Goal: Information Seeking & Learning: Learn about a topic

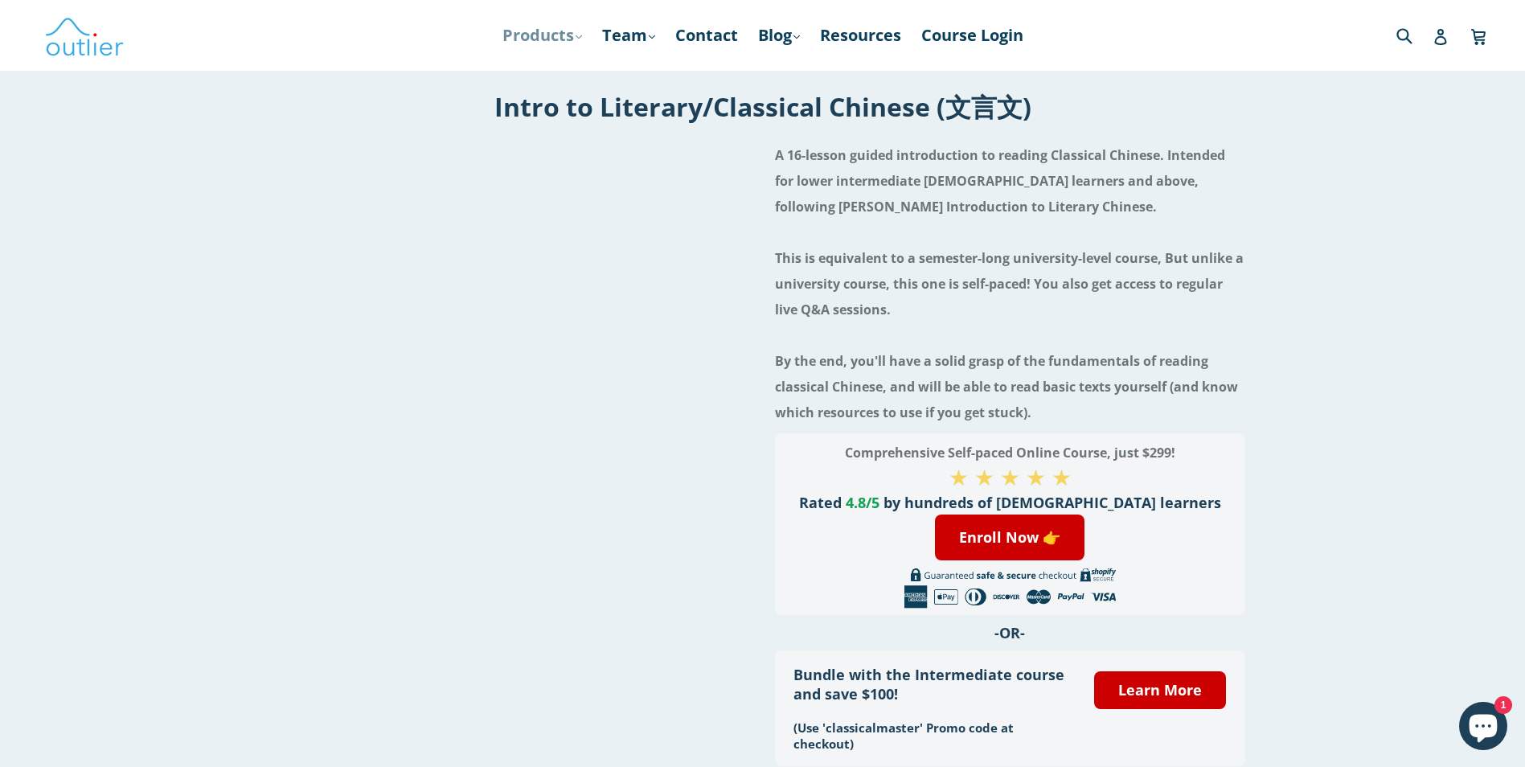
click at [544, 26] on link "Products .cls-1{fill:#231f20} expand" at bounding box center [542, 35] width 96 height 29
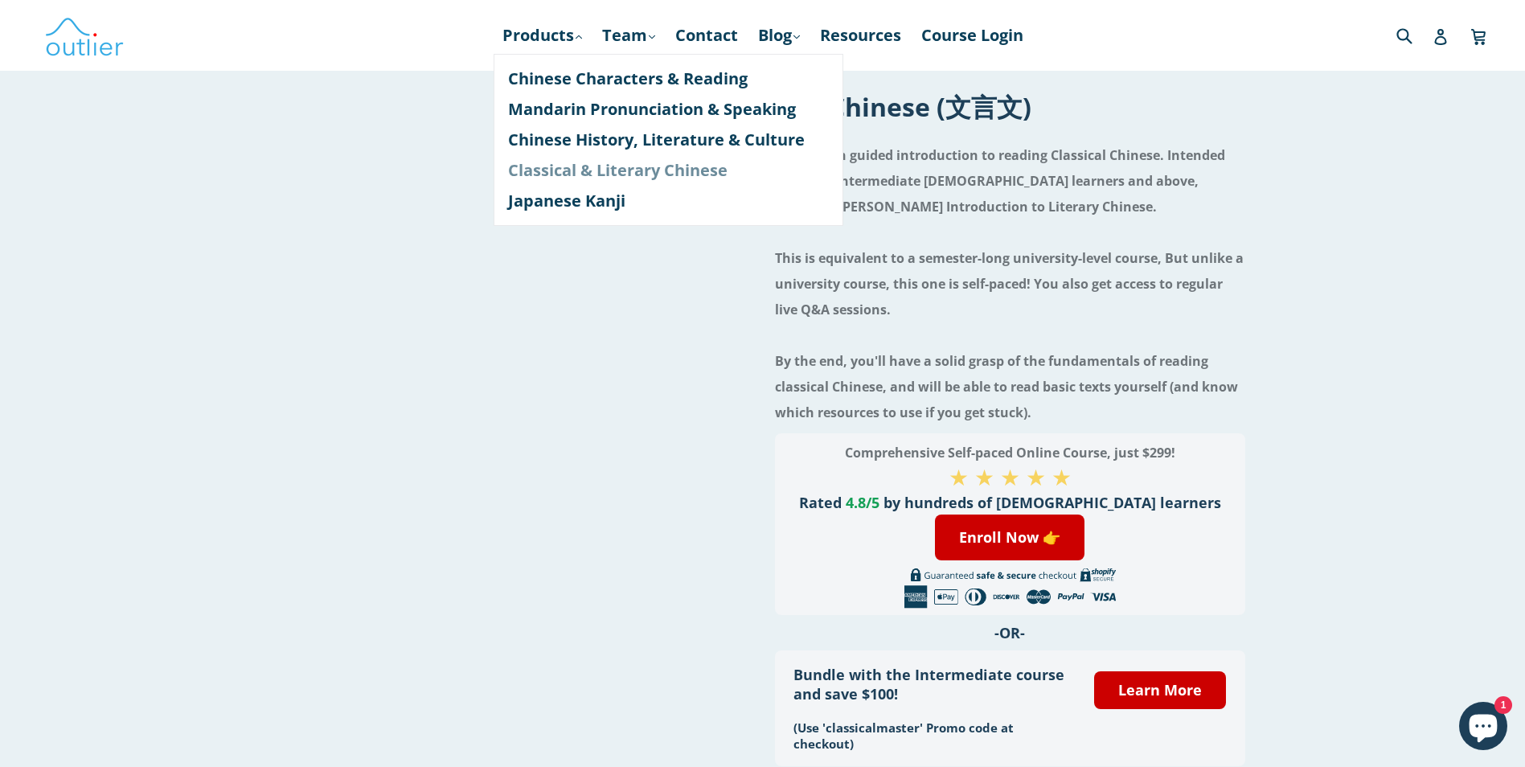
click at [630, 169] on link "Classical & Literary Chinese" at bounding box center [668, 170] width 321 height 31
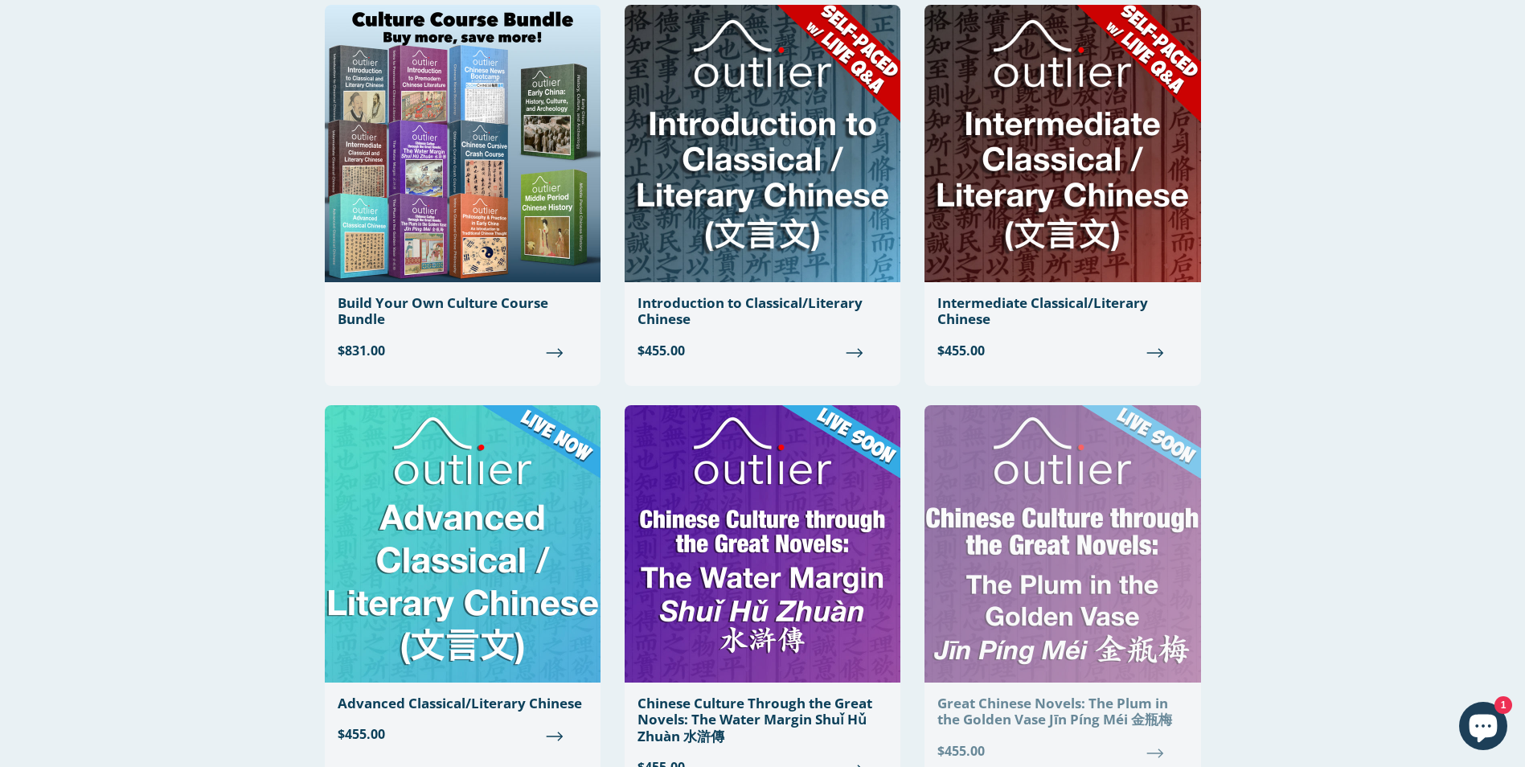
scroll to position [80, 0]
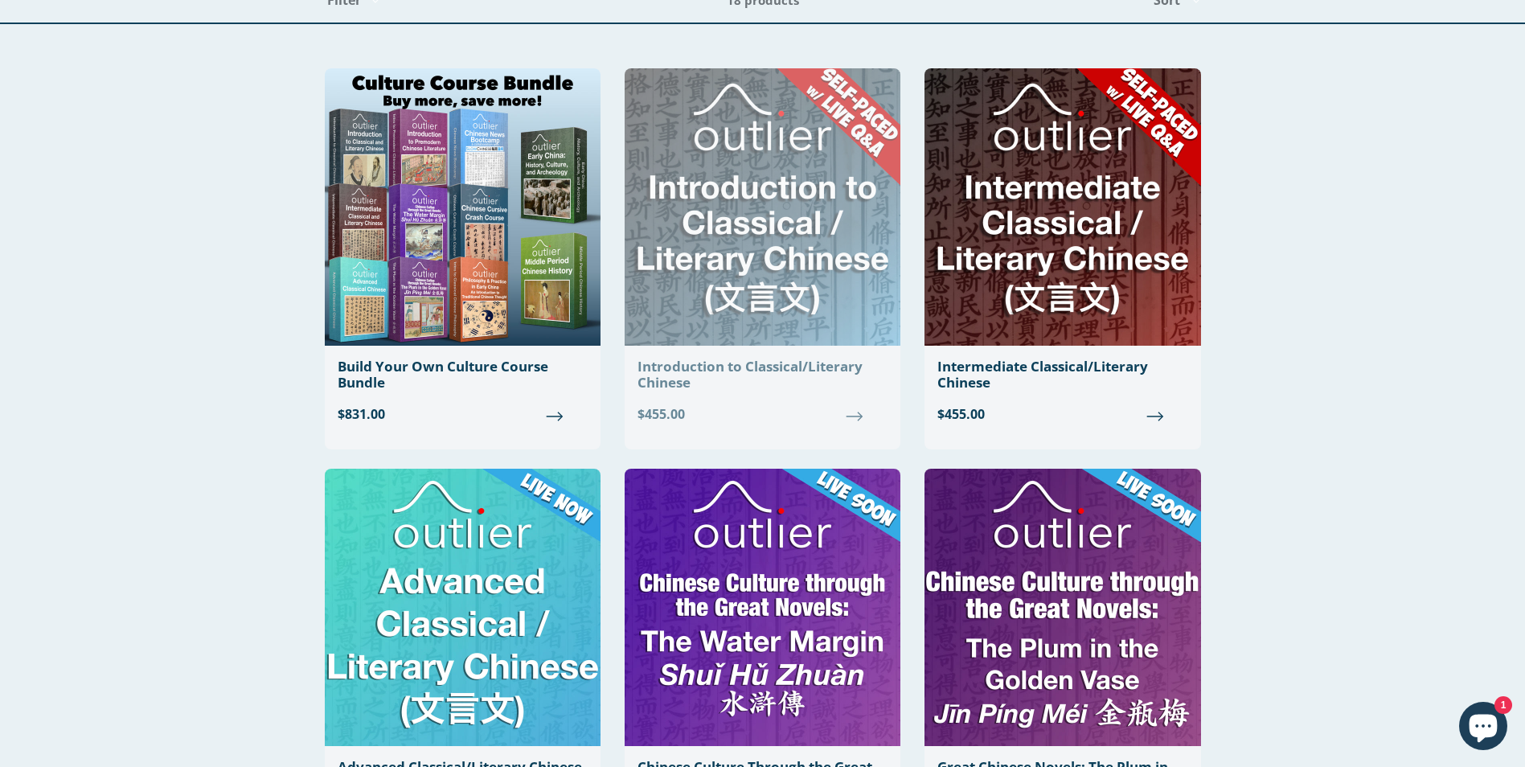
click at [798, 384] on div "Introduction to Classical/Literary Chinese" at bounding box center [763, 375] width 250 height 33
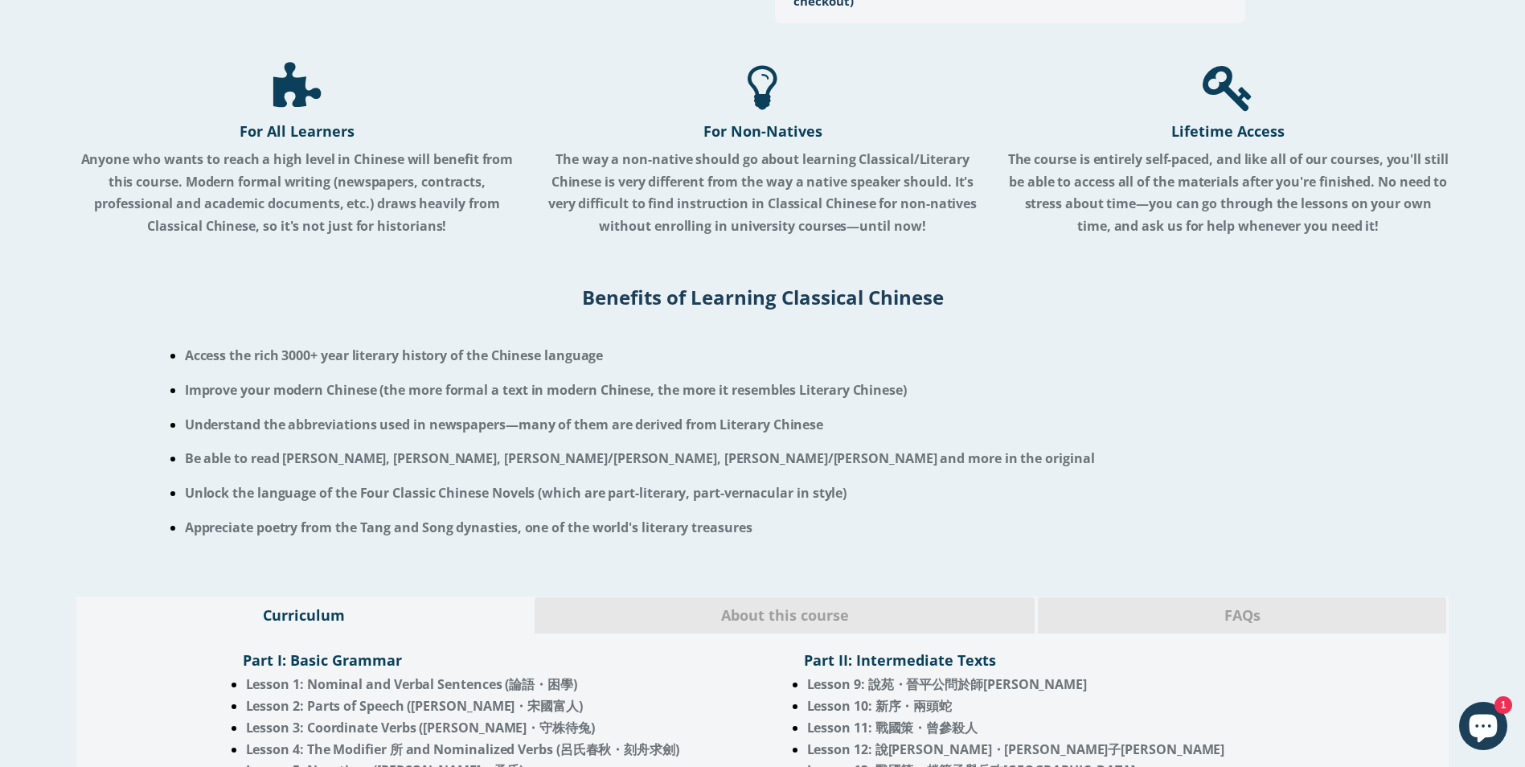
scroll to position [965, 0]
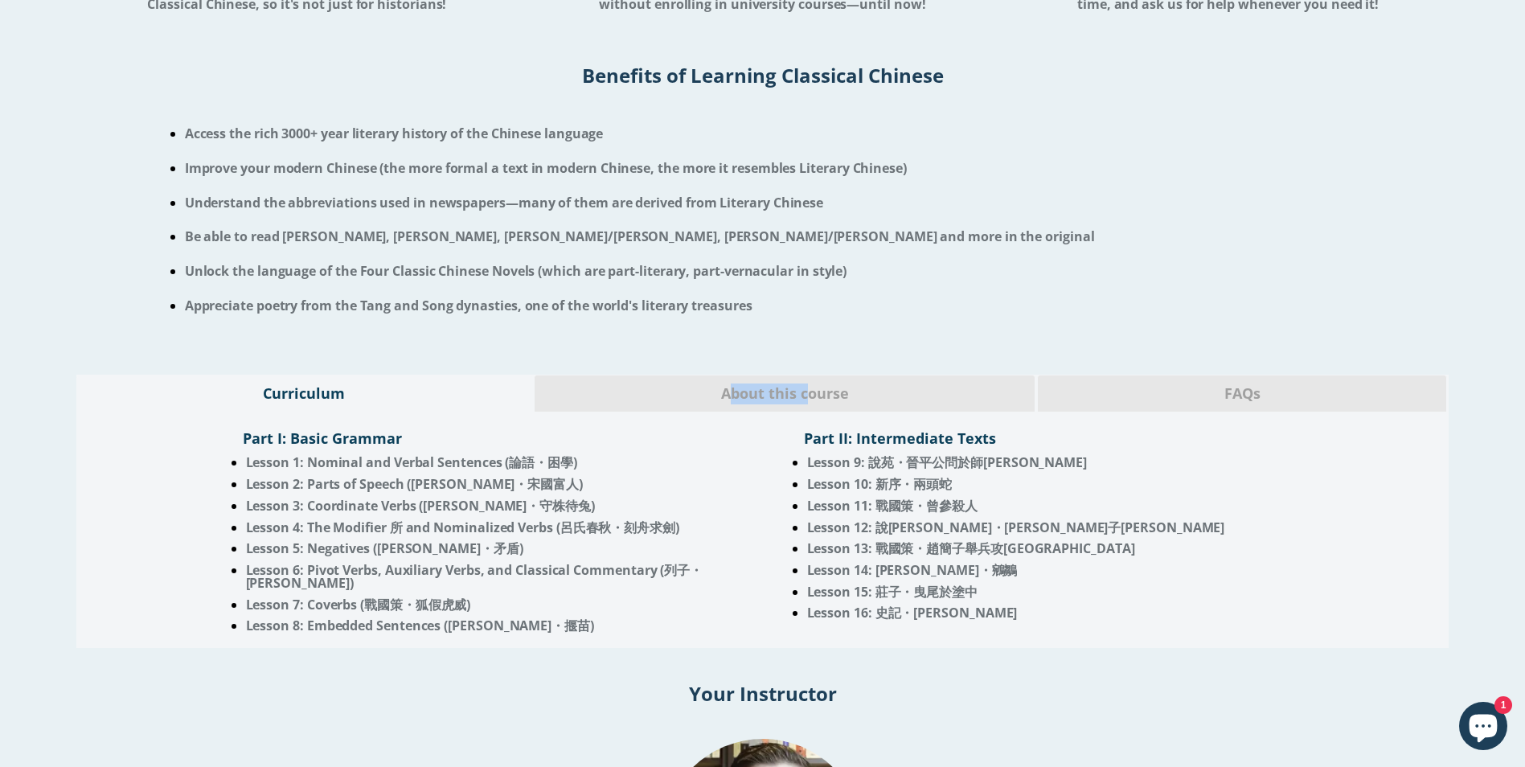
drag, startPoint x: 0, startPoint y: 0, endPoint x: 798, endPoint y: 383, distance: 884.7
click at [798, 384] on span "About this course" at bounding box center [785, 394] width 476 height 21
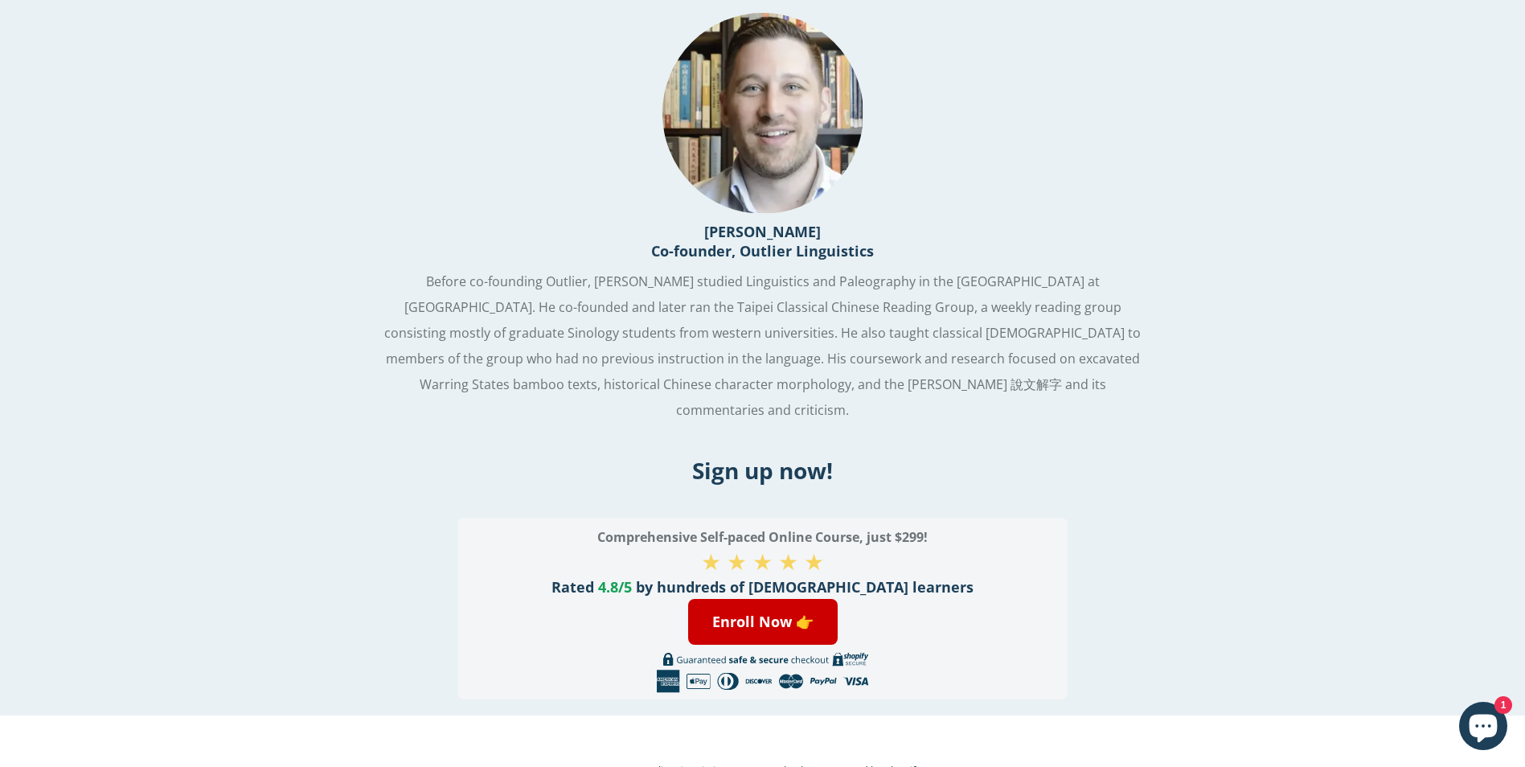
scroll to position [1731, 0]
